Goal: Information Seeking & Learning: Learn about a topic

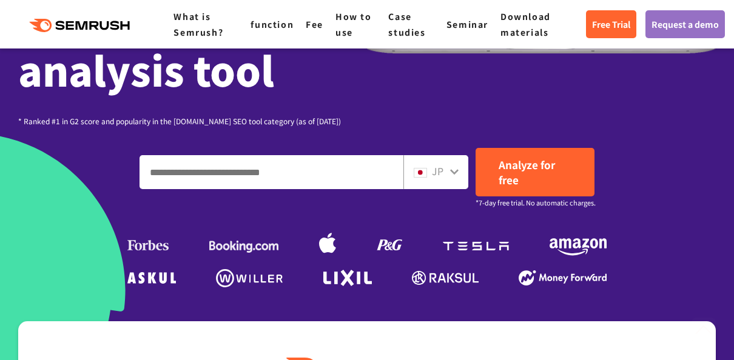
scroll to position [310, 0]
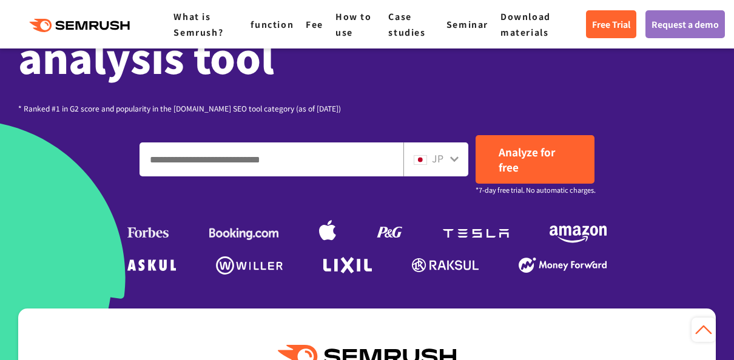
click at [325, 157] on input "Enter a domain, keyword or URL" at bounding box center [271, 159] width 263 height 33
type input "********"
click at [434, 164] on font "JP" at bounding box center [438, 158] width 12 height 15
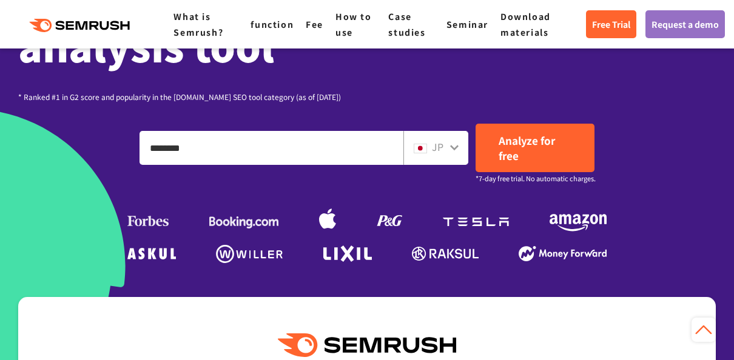
scroll to position [307, 0]
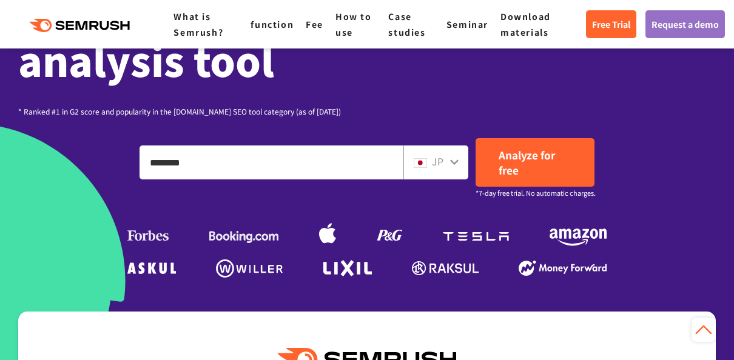
click at [453, 155] on div at bounding box center [454, 161] width 10 height 16
click at [449, 157] on div at bounding box center [454, 161] width 10 height 16
click at [435, 173] on div "JP" at bounding box center [435, 163] width 65 height 34
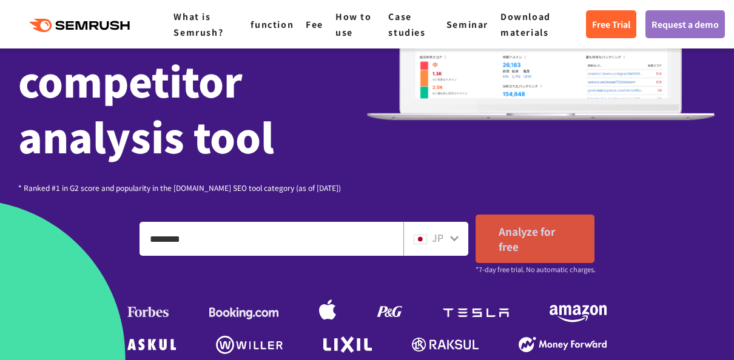
click at [551, 240] on link "Analyze for free" at bounding box center [535, 239] width 119 height 49
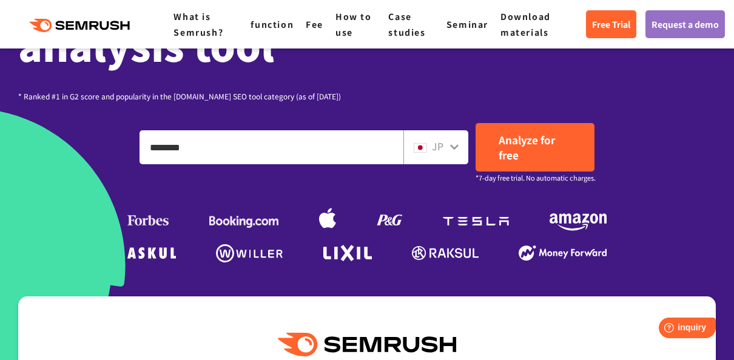
scroll to position [326, 0]
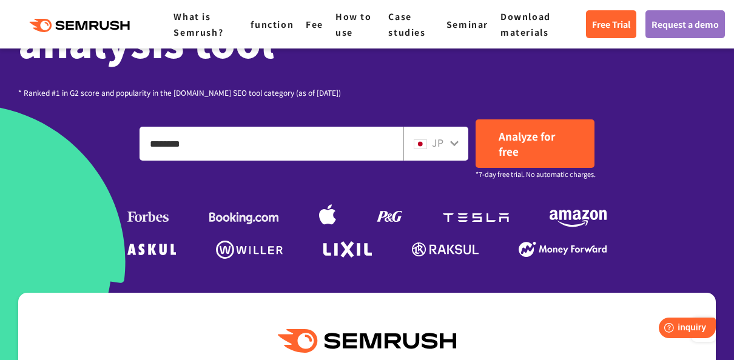
click at [441, 146] on font "JP" at bounding box center [438, 142] width 12 height 15
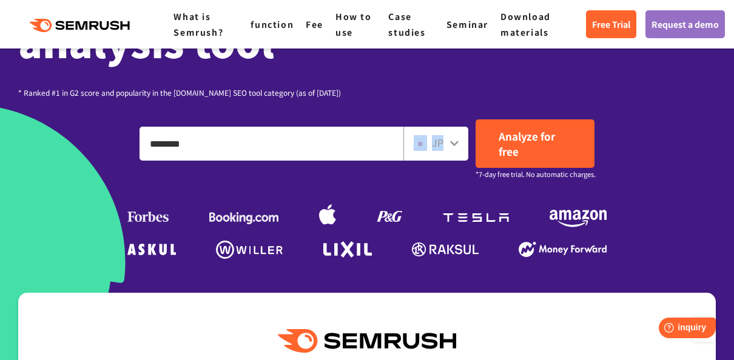
click at [441, 146] on font "JP" at bounding box center [438, 142] width 12 height 15
